Goal: Navigation & Orientation: Understand site structure

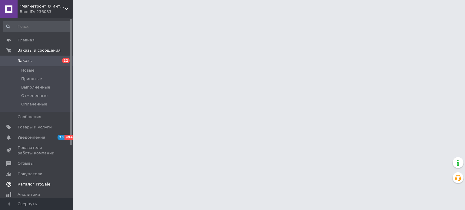
click at [28, 182] on span "Каталог ProSale" at bounding box center [34, 184] width 33 height 5
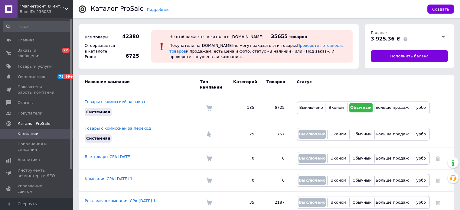
click at [51, 6] on span ""Магнетрон" © Интернет-магазин запчастей и аксессуаров для бытовой техники" at bounding box center [42, 6] width 45 height 5
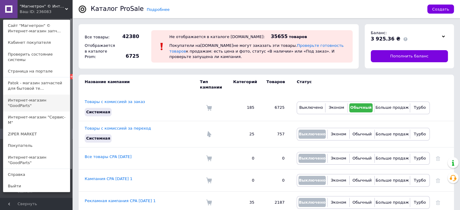
click at [43, 96] on link "Интернет-магазин "GoodParts"" at bounding box center [36, 103] width 67 height 17
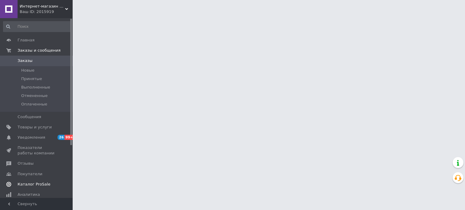
click at [37, 187] on span "Каталог ProSale" at bounding box center [34, 184] width 33 height 5
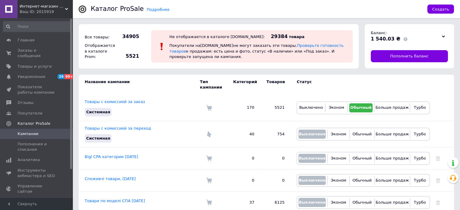
click at [37, 11] on div "Ваш ID: 2015919" at bounding box center [46, 11] width 53 height 5
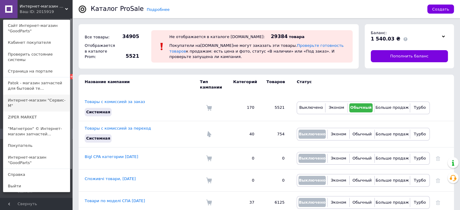
click at [39, 95] on link "Интернет-магазин "Сервис-М"" at bounding box center [36, 103] width 67 height 17
